Goal: Task Accomplishment & Management: Complete application form

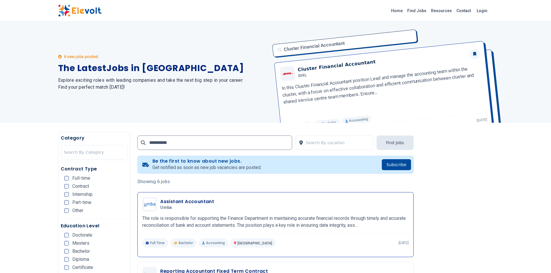
click at [169, 200] on h3 "Assistant Accountant" at bounding box center [187, 201] width 54 height 7
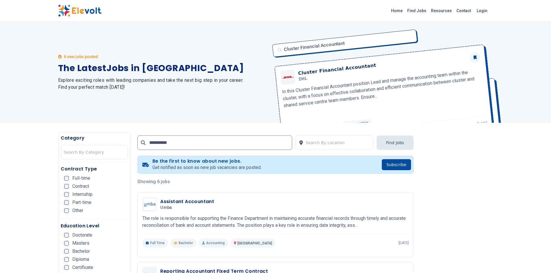
drag, startPoint x: 298, startPoint y: 76, endPoint x: 276, endPoint y: 58, distance: 28.8
click at [276, 58] on div "Cluster Financial Accountant Cluster Financial Accountant DHL In this Cluster F…" at bounding box center [381, 72] width 224 height 101
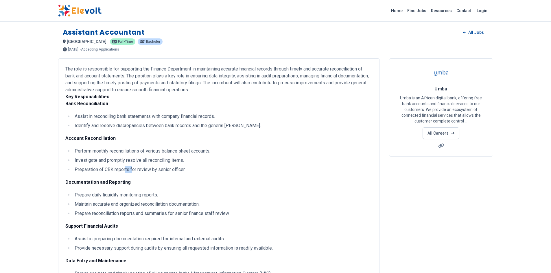
drag, startPoint x: 125, startPoint y: 171, endPoint x: 146, endPoint y: 160, distance: 22.9
click at [146, 160] on ul "Perform monthly reconciliations of various balance sheet accounts. Investigate …" at bounding box center [218, 160] width 307 height 25
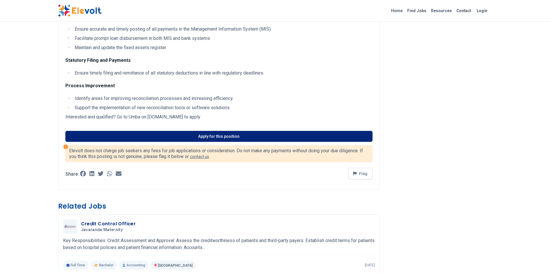
scroll to position [245, 0]
click at [226, 136] on link "Apply for this position" at bounding box center [218, 136] width 307 height 11
click at [210, 136] on link "Apply for this position" at bounding box center [218, 136] width 307 height 11
click at [200, 135] on link "Apply for this position" at bounding box center [218, 136] width 307 height 11
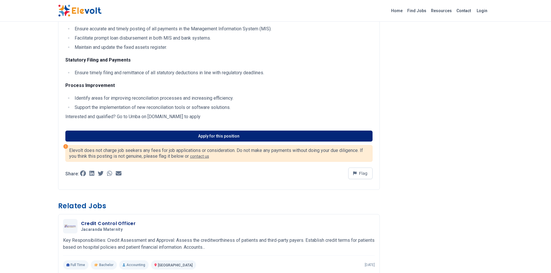
click at [200, 135] on link "Apply for this position" at bounding box center [218, 136] width 307 height 11
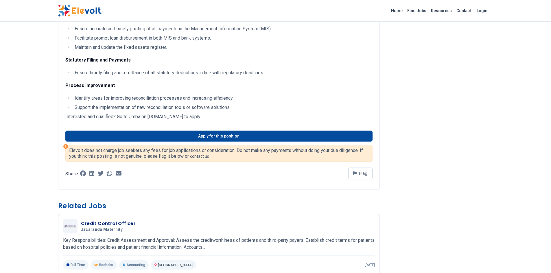
click at [18, 170] on div "Assistant Accountant All Jobs nairobi KE Full-time Bachelor 7 days ago 10/03/20…" at bounding box center [275, 159] width 551 height 808
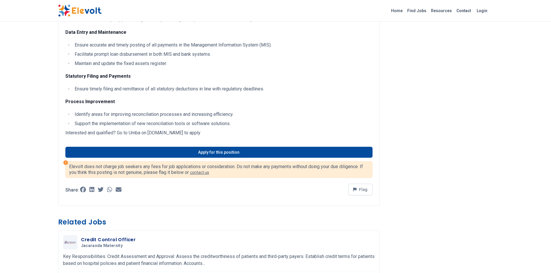
scroll to position [228, 0]
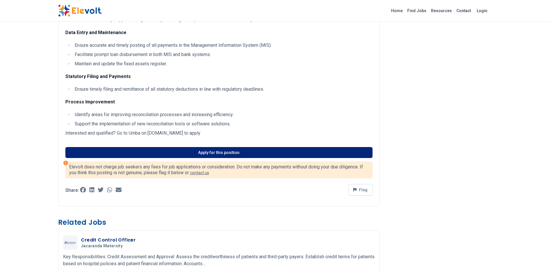
click at [167, 154] on link "Apply for this position" at bounding box center [218, 152] width 307 height 11
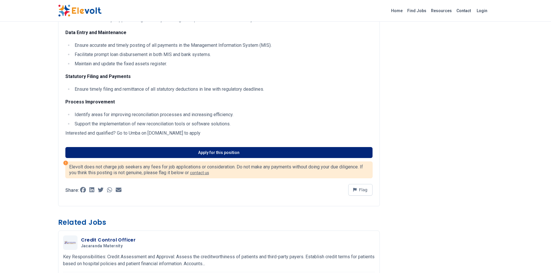
click at [235, 154] on link "Apply for this position" at bounding box center [218, 152] width 307 height 11
click at [175, 154] on link "Apply for this position" at bounding box center [218, 152] width 307 height 11
click at [119, 153] on link "Apply for this position" at bounding box center [218, 152] width 307 height 11
click at [119, 154] on link "Apply for this position" at bounding box center [218, 152] width 307 height 11
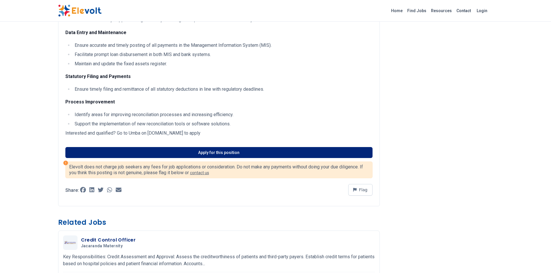
click at [119, 151] on link "Apply for this position" at bounding box center [218, 152] width 307 height 11
click at [289, 155] on link "Apply for this position" at bounding box center [218, 152] width 307 height 11
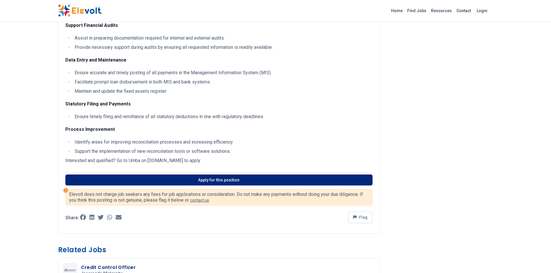
scroll to position [202, 0]
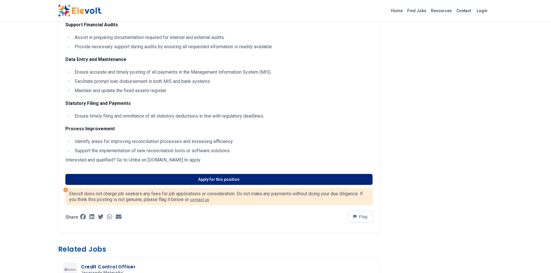
click at [87, 179] on link "Apply for this position" at bounding box center [218, 179] width 307 height 11
click at [100, 178] on link "Apply for this position" at bounding box center [218, 179] width 307 height 11
click at [105, 177] on link "Apply for this position" at bounding box center [218, 179] width 307 height 11
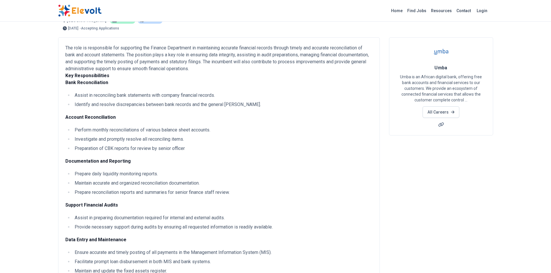
scroll to position [0, 0]
